Goal: Communication & Community: Answer question/provide support

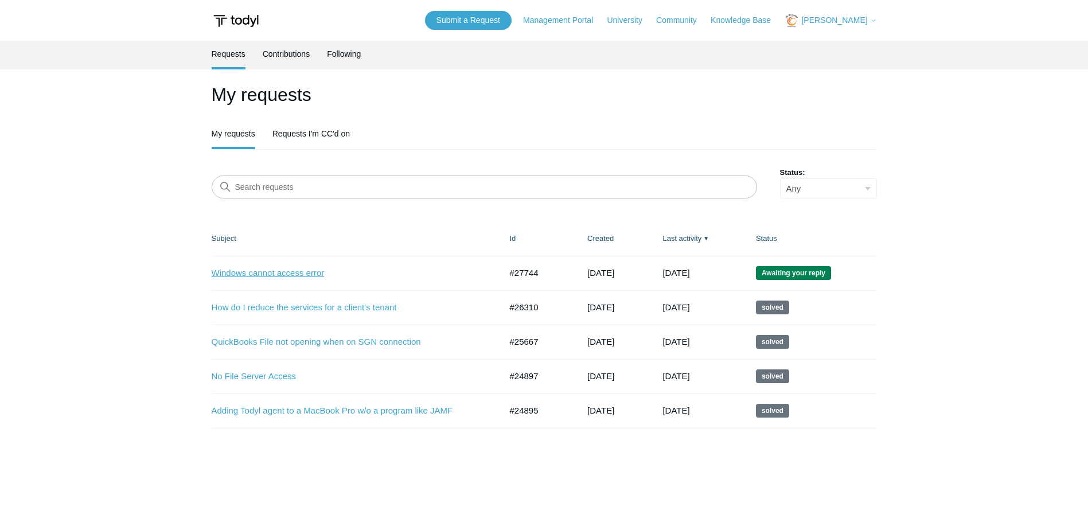
click at [246, 273] on link "Windows cannot access error" at bounding box center [348, 273] width 273 height 13
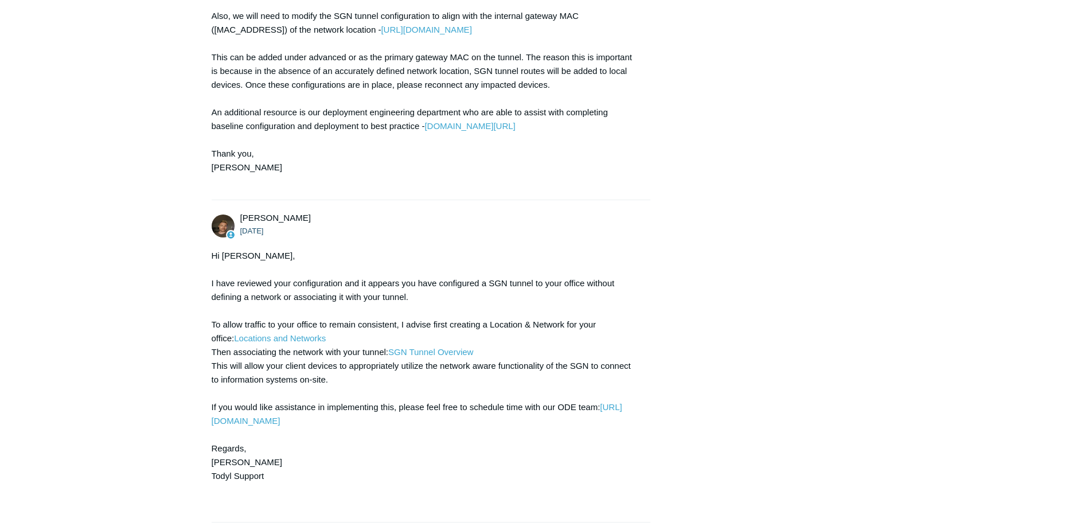
scroll to position [1180, 0]
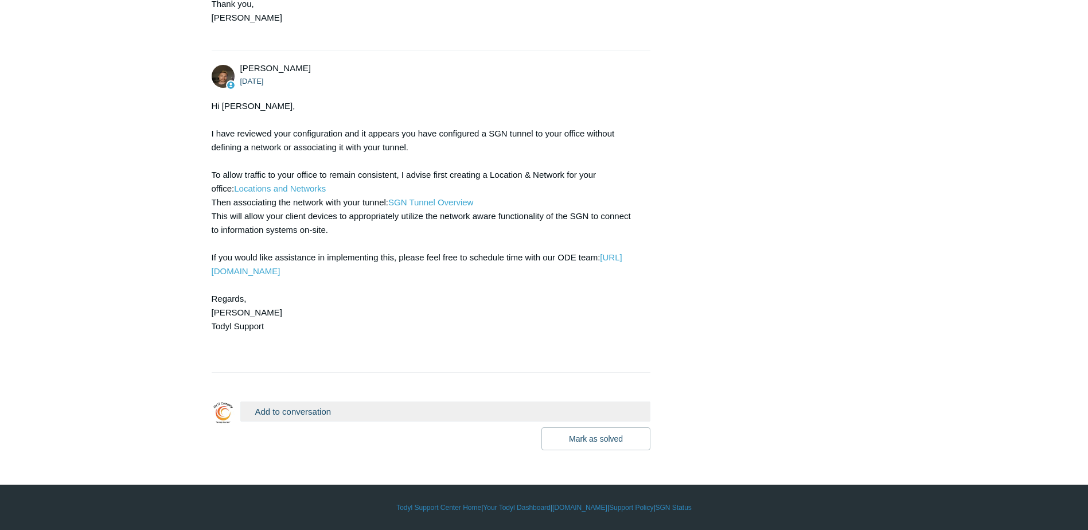
click at [370, 411] on button "Add to conversation" at bounding box center [445, 412] width 411 height 20
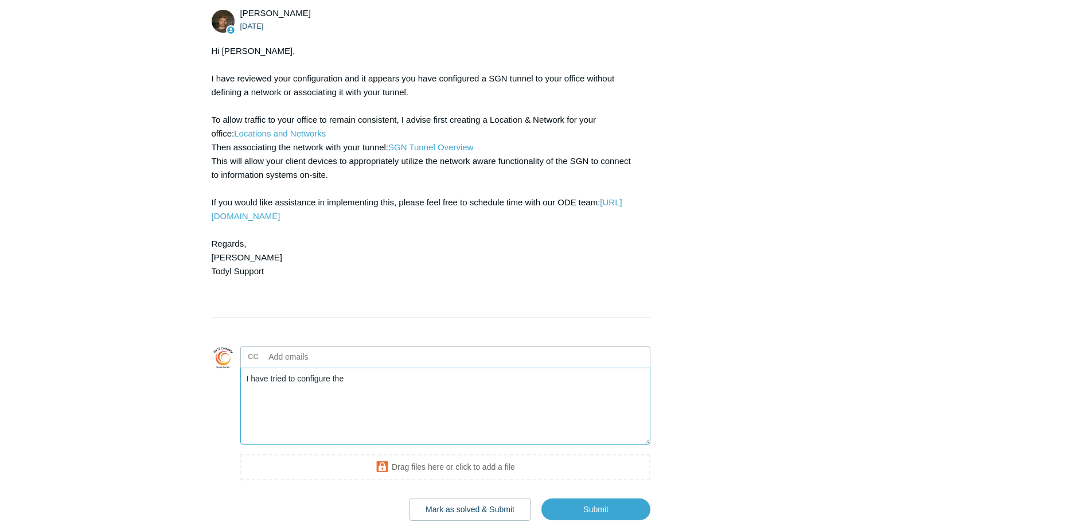
click at [372, 435] on textarea "I have tried to configure the" at bounding box center [445, 406] width 411 height 77
click at [419, 442] on textarea "I have tried to configure the network as you outlined, but I must be doing some…" at bounding box center [445, 406] width 411 height 77
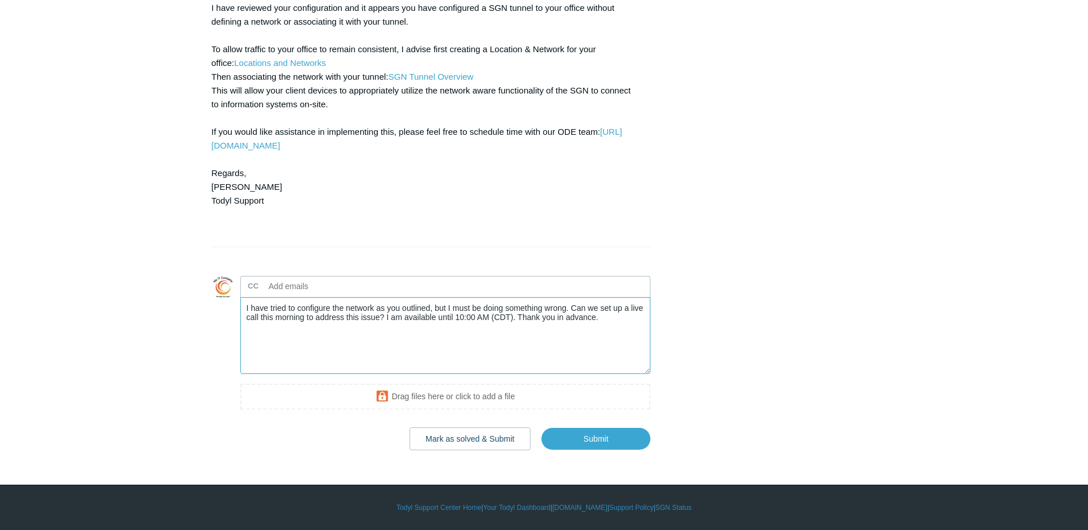
scroll to position [1306, 0]
type textarea "I have tried to configure the network as you outlined, but I must be doing some…"
click at [590, 440] on input "Submit" at bounding box center [596, 438] width 109 height 23
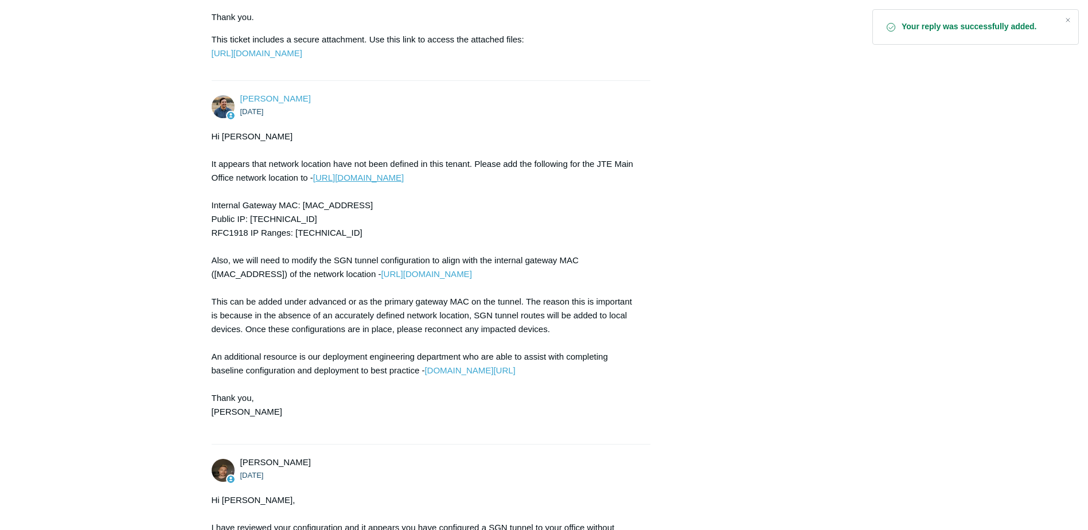
scroll to position [746, 0]
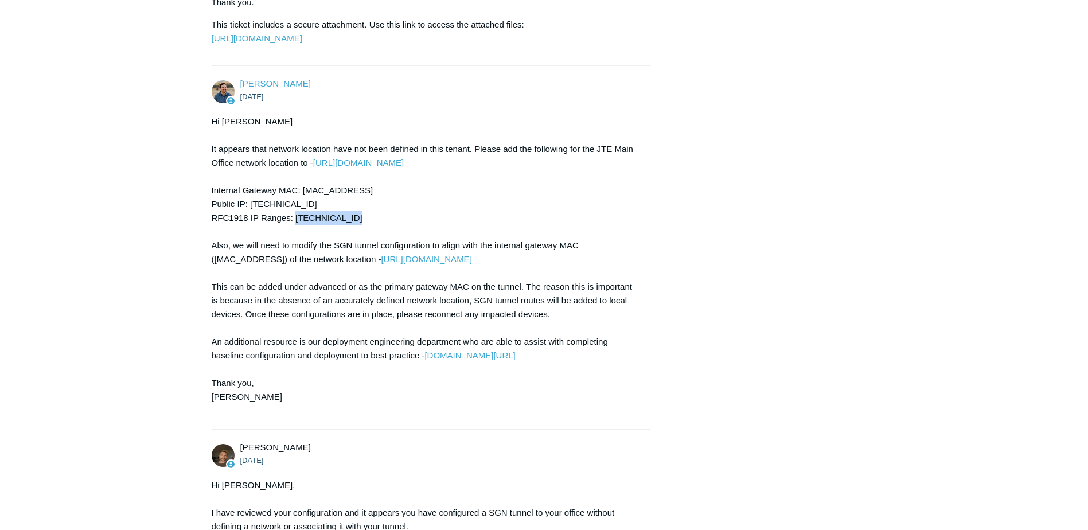
drag, startPoint x: 359, startPoint y: 274, endPoint x: 296, endPoint y: 275, distance: 63.1
click at [296, 275] on div "Hi [PERSON_NAME] It appears that network location have not been defined in this…" at bounding box center [426, 266] width 428 height 303
copy div "[URL]"
drag, startPoint x: 302, startPoint y: 260, endPoint x: 251, endPoint y: 263, distance: 51.1
click at [251, 263] on div "Hi Donald It appears that network location have not been defined in this tenant…" at bounding box center [426, 266] width 428 height 303
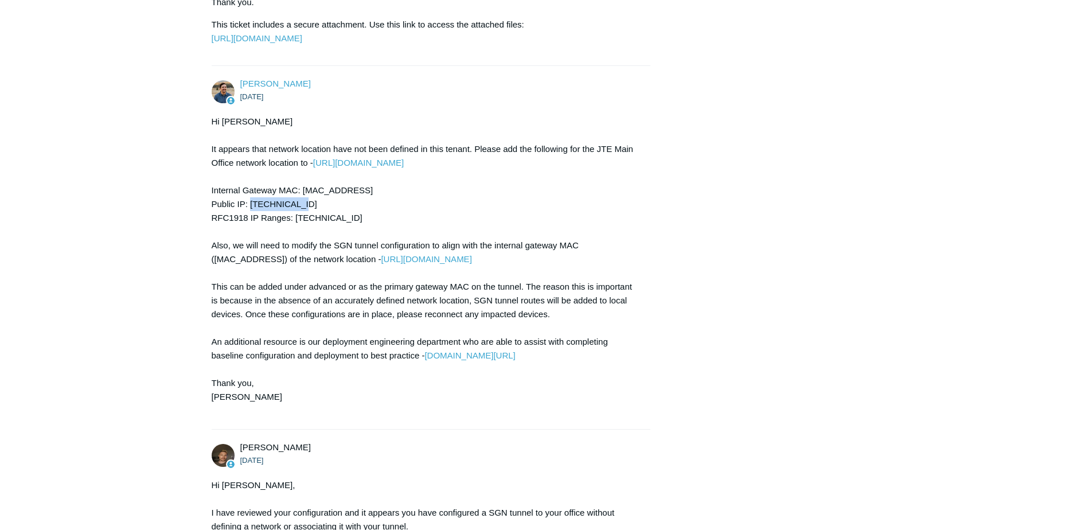
copy div "173.9.220.73"
drag, startPoint x: 371, startPoint y: 247, endPoint x: 304, endPoint y: 244, distance: 67.8
click at [304, 244] on div "Hi Donald It appears that network location have not been defined in this tenant…" at bounding box center [426, 266] width 428 height 303
copy div "BCCF4FCB9D9D"
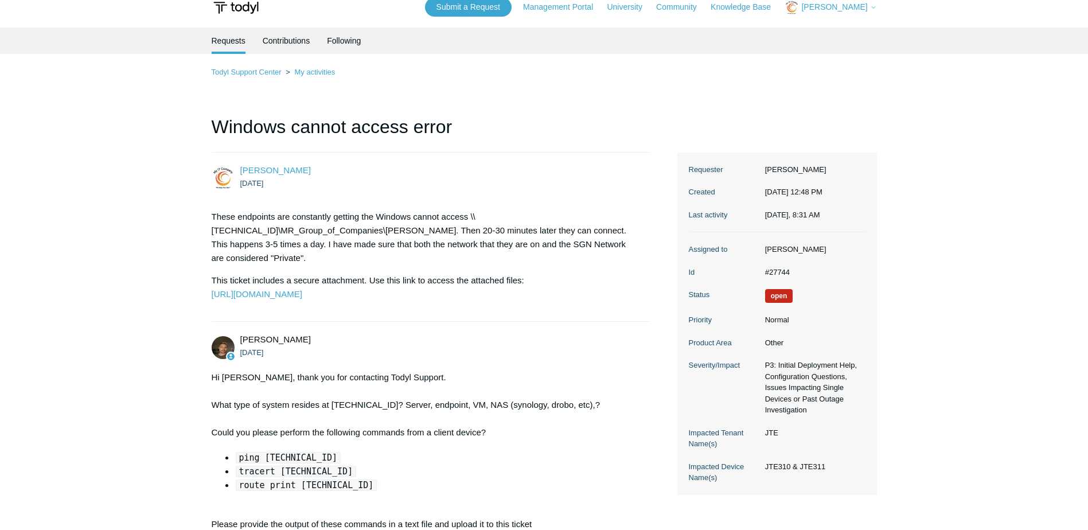
scroll to position [0, 0]
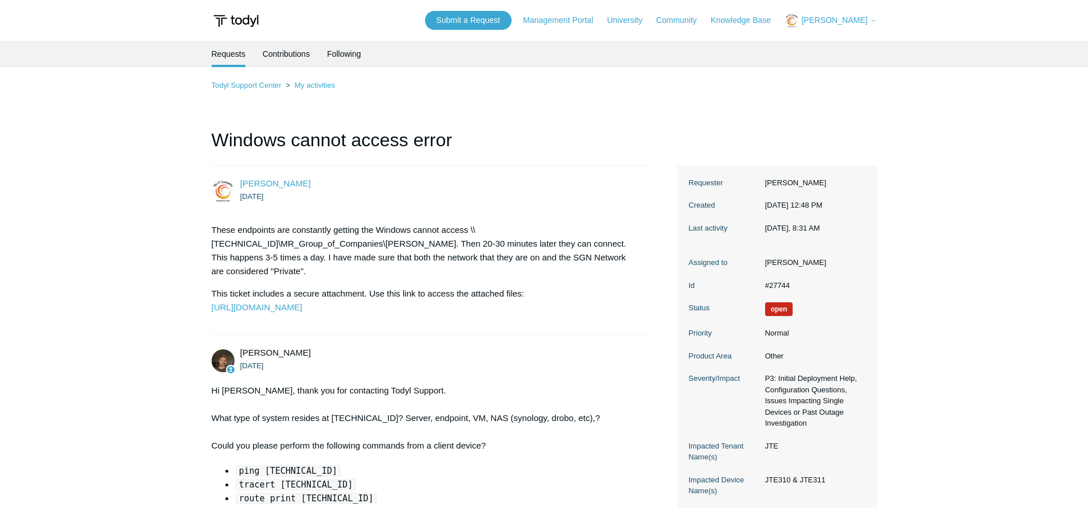
click at [842, 20] on span "[PERSON_NAME]" at bounding box center [835, 19] width 66 height 9
click at [846, 44] on link "My Support Requests" at bounding box center [841, 45] width 112 height 20
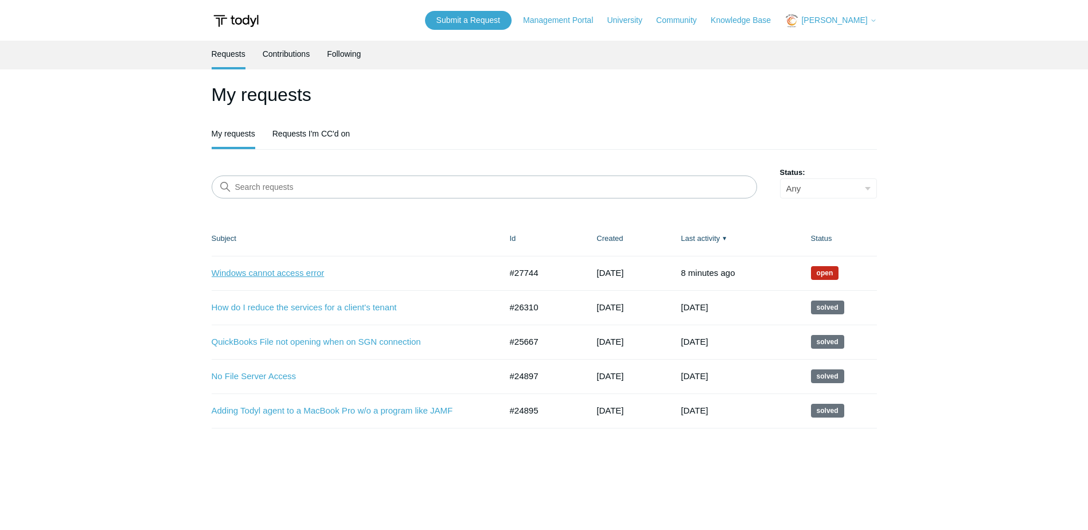
click at [270, 274] on link "Windows cannot access error" at bounding box center [348, 273] width 273 height 13
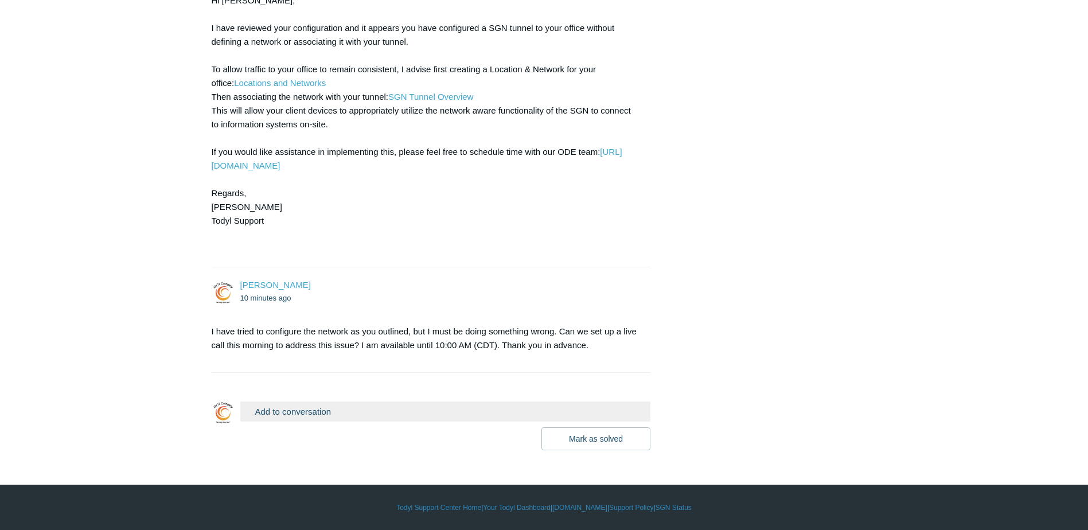
scroll to position [1286, 0]
click at [273, 411] on button "Add to conversation" at bounding box center [445, 412] width 411 height 20
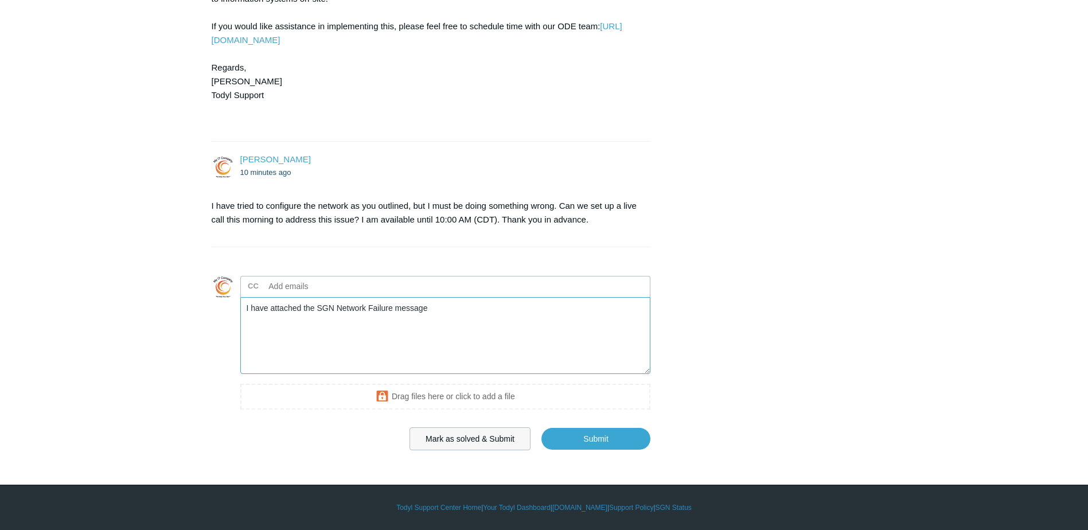
scroll to position [1401, 0]
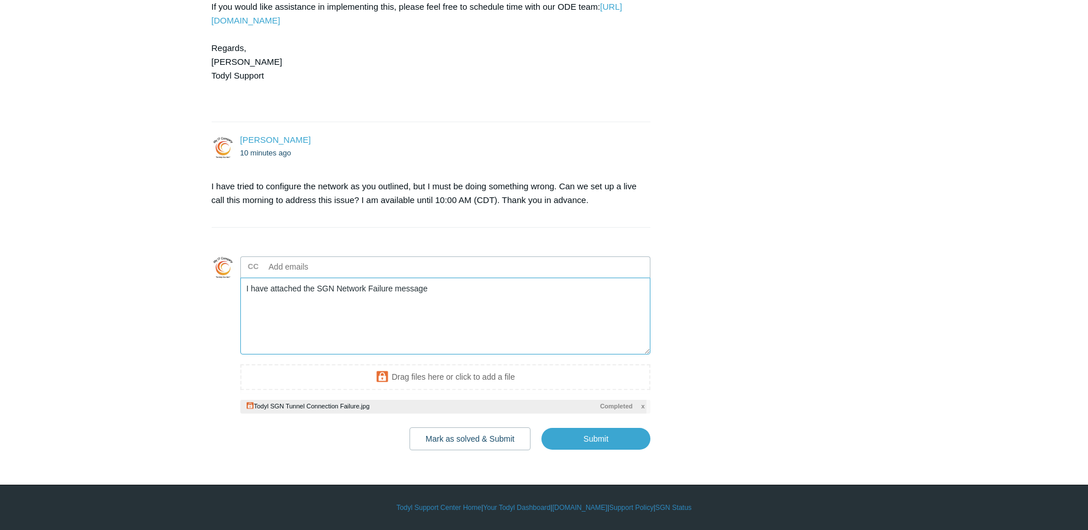
click at [512, 319] on textarea "I have attached the SGN Network Failure message" at bounding box center [445, 316] width 411 height 77
click at [589, 450] on input "Submit" at bounding box center [596, 438] width 109 height 23
type textarea "I have attached the SGN Network Failure message. I need to speak with someone l…"
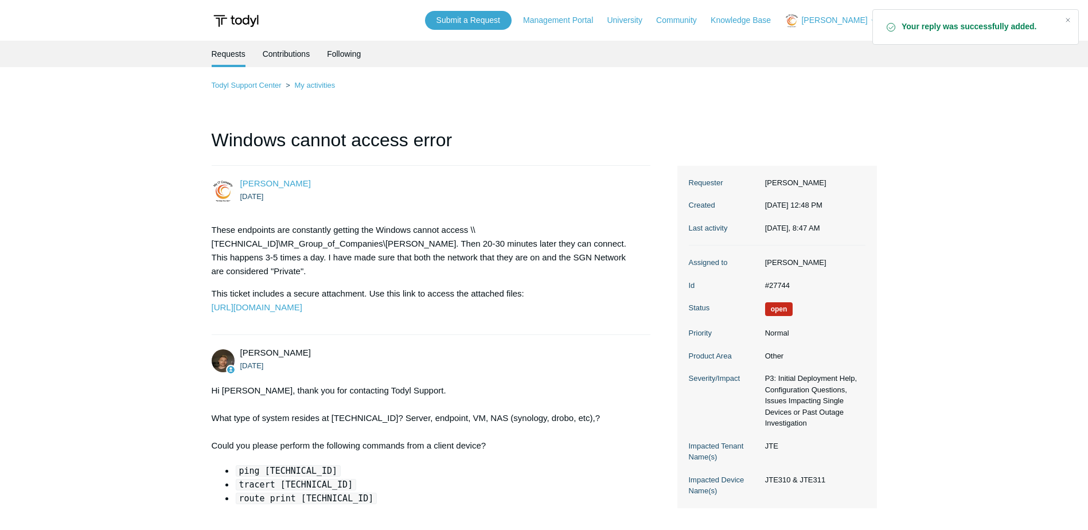
click at [847, 21] on span "[PERSON_NAME]" at bounding box center [835, 19] width 66 height 9
click at [835, 41] on link "My Support Requests" at bounding box center [841, 45] width 112 height 20
